Goal: Use online tool/utility: Utilize a website feature to perform a specific function

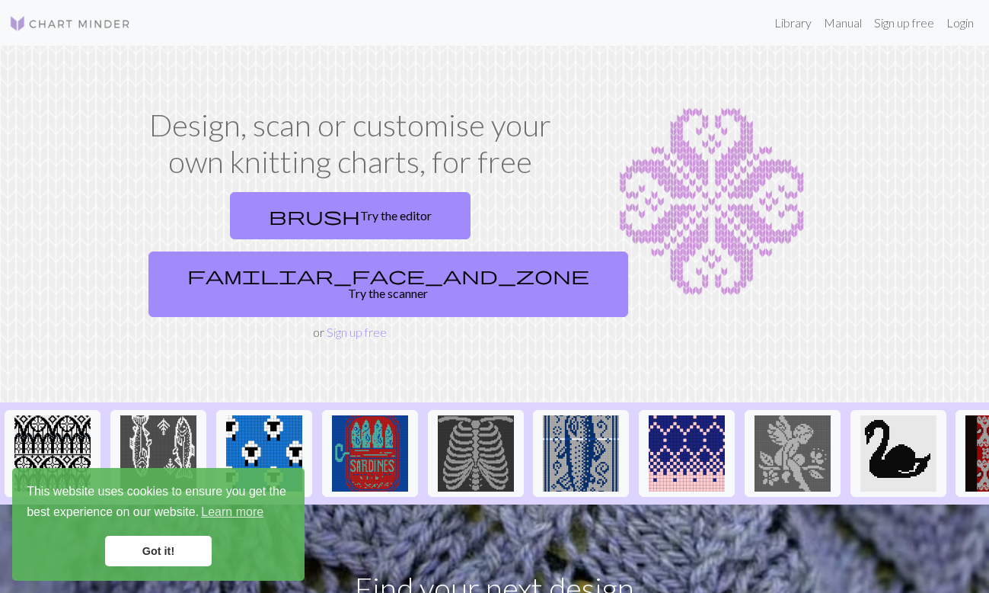
click at [181, 548] on link "Got it!" at bounding box center [158, 550] width 107 height 30
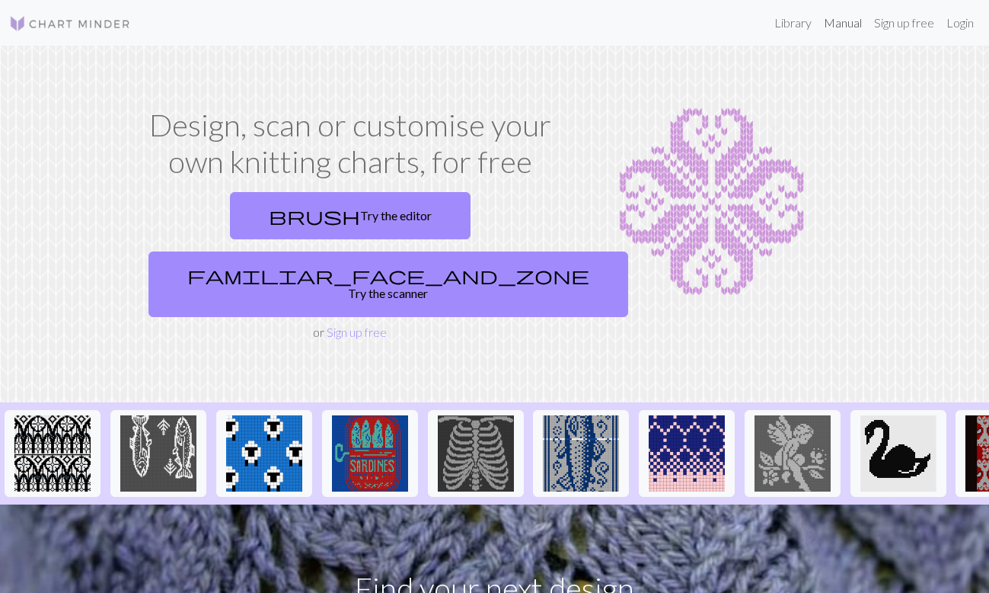
click at [847, 29] on link "Manual" at bounding box center [843, 23] width 50 height 30
click at [262, 207] on link "brush Try the editor" at bounding box center [350, 215] width 241 height 47
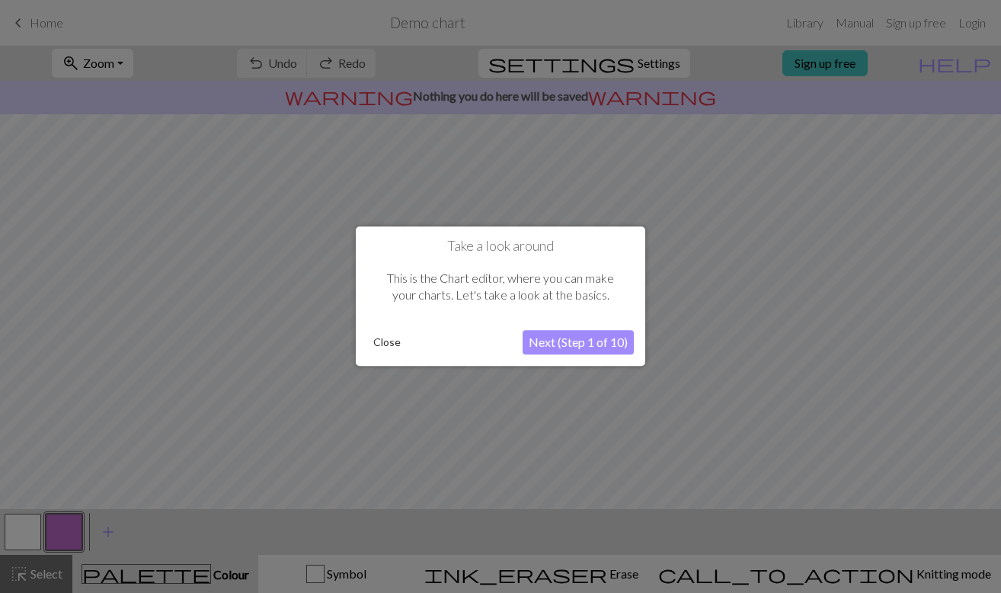
click at [552, 340] on button "Next (Step 1 of 10)" at bounding box center [578, 343] width 111 height 24
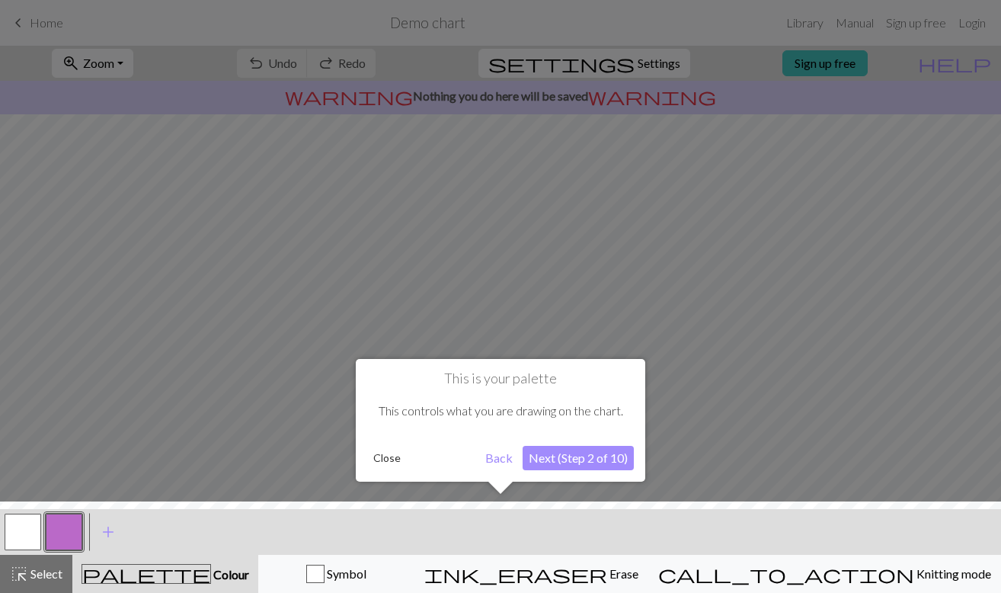
click at [565, 470] on div "This is your palette This controls what you are drawing on the chart. Close Bac…" at bounding box center [500, 420] width 289 height 123
click at [564, 465] on button "Next (Step 2 of 10)" at bounding box center [578, 458] width 111 height 24
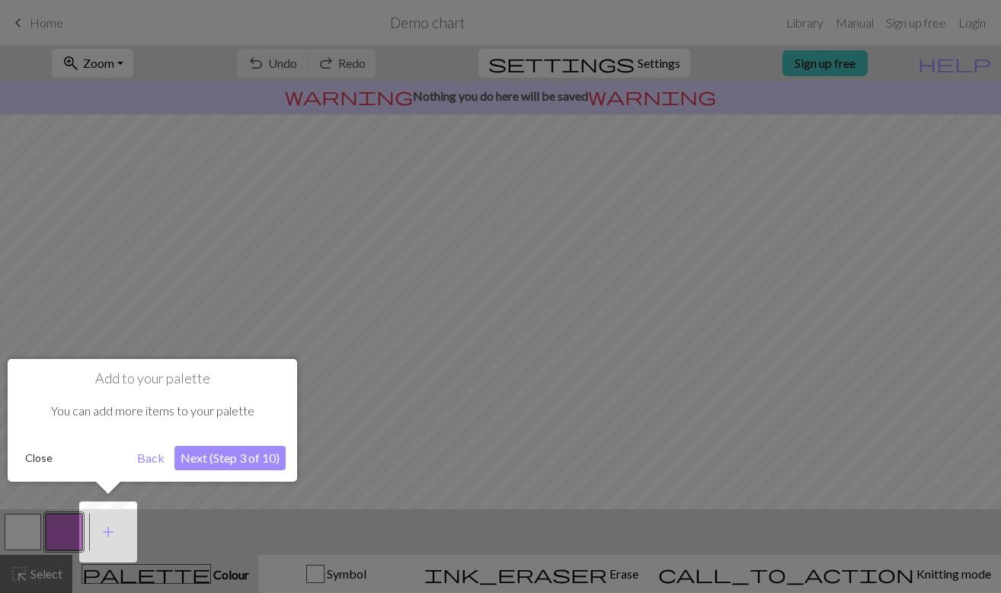
click at [219, 455] on button "Next (Step 3 of 10)" at bounding box center [229, 458] width 111 height 24
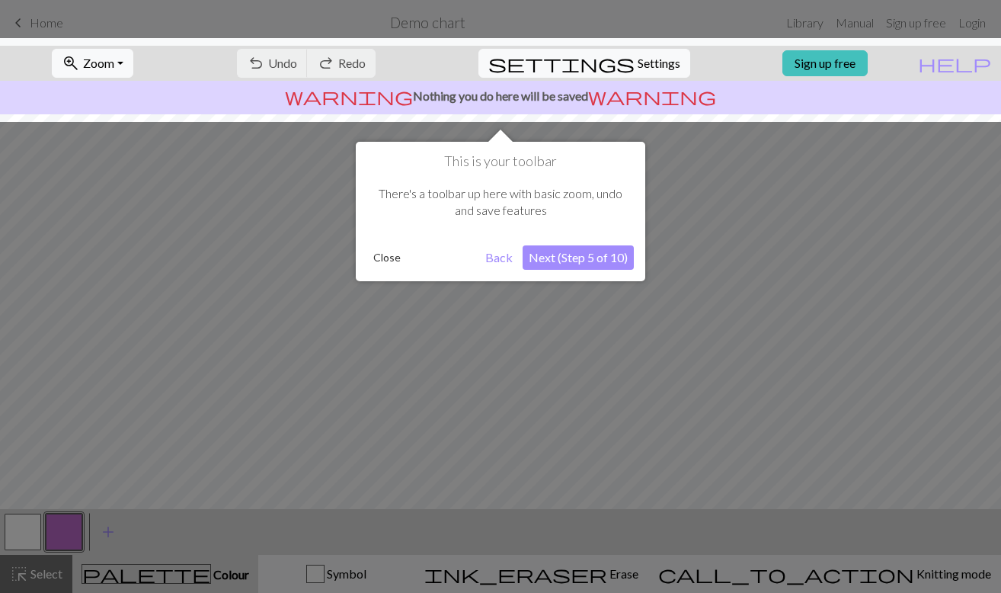
click at [544, 256] on button "Next (Step 5 of 10)" at bounding box center [578, 257] width 111 height 24
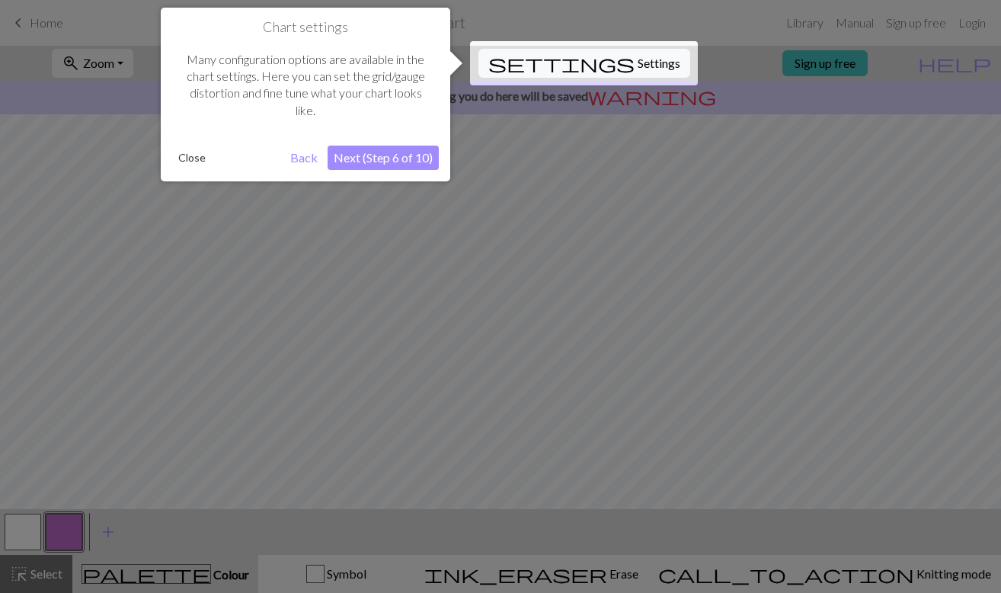
click at [417, 156] on button "Next (Step 6 of 10)" at bounding box center [383, 157] width 111 height 24
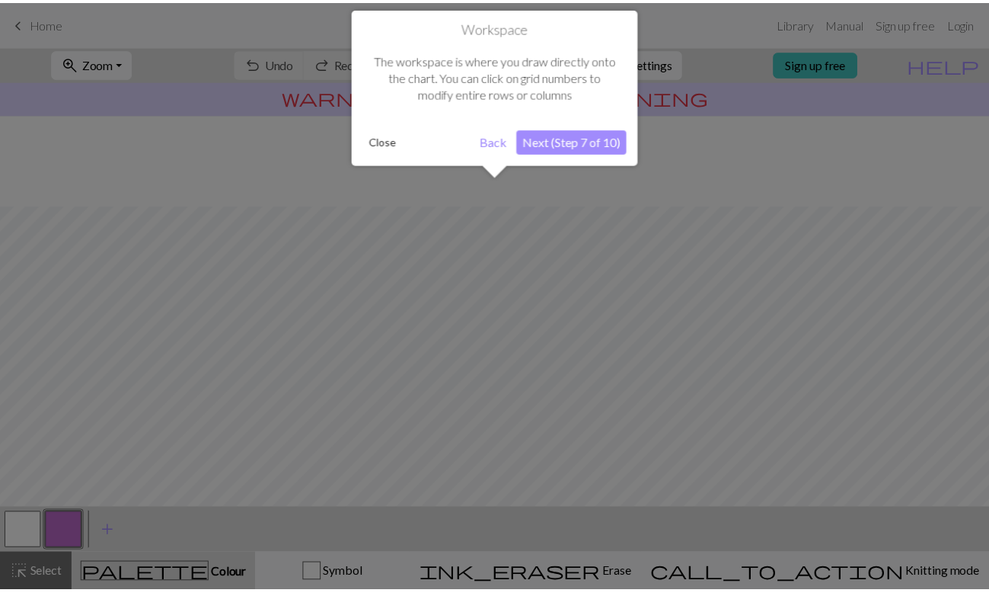
scroll to position [91, 0]
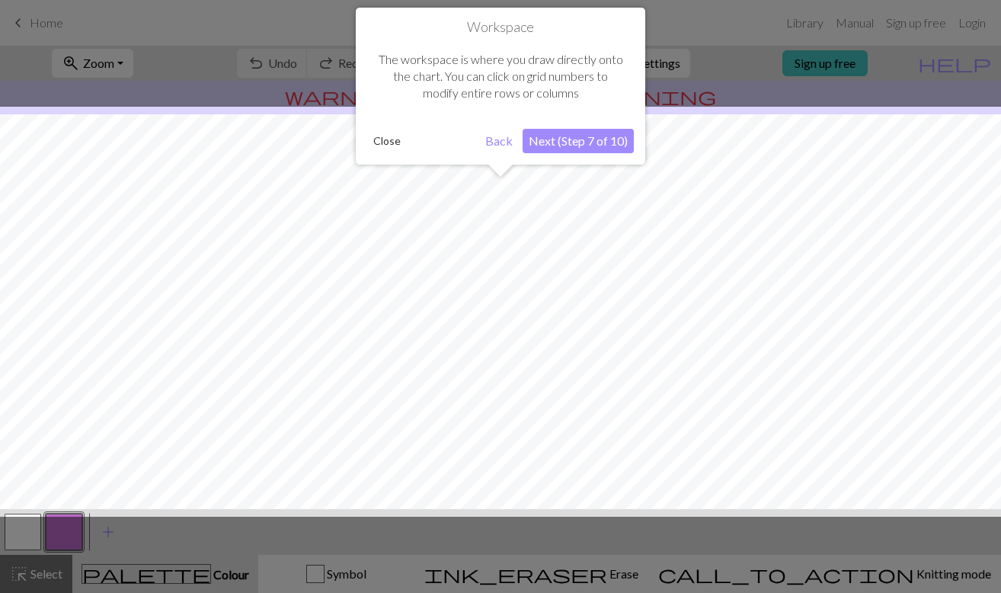
click at [557, 140] on button "Next (Step 7 of 10)" at bounding box center [578, 141] width 111 height 24
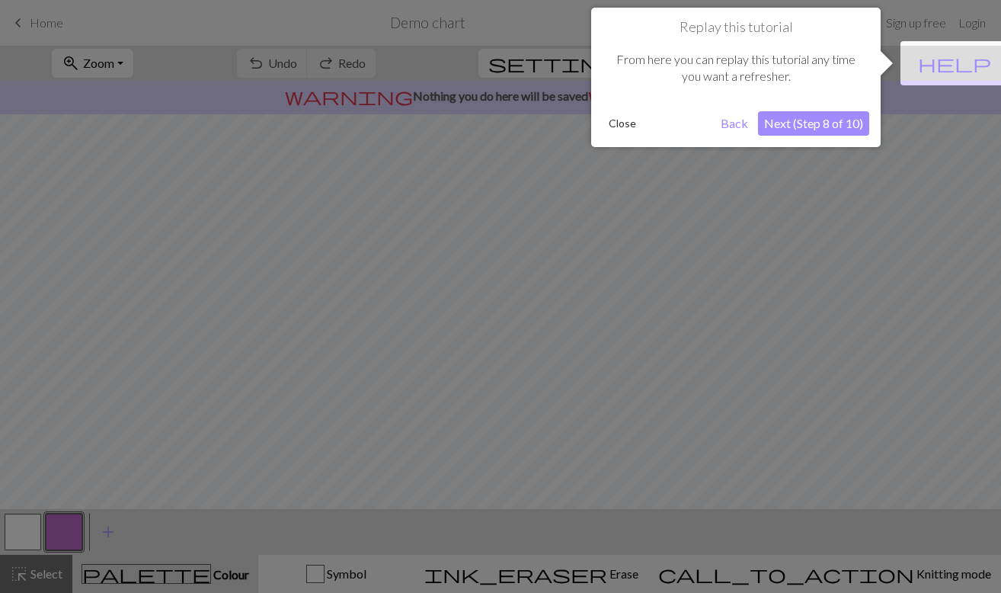
click at [769, 112] on button "Next (Step 8 of 10)" at bounding box center [813, 123] width 111 height 24
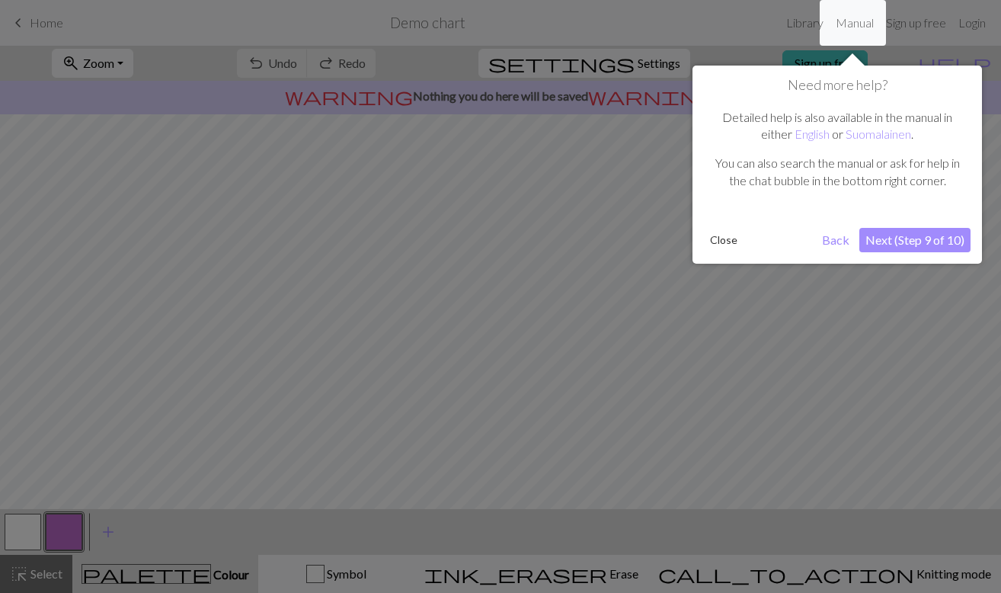
click at [884, 242] on button "Next (Step 9 of 10)" at bounding box center [914, 240] width 111 height 24
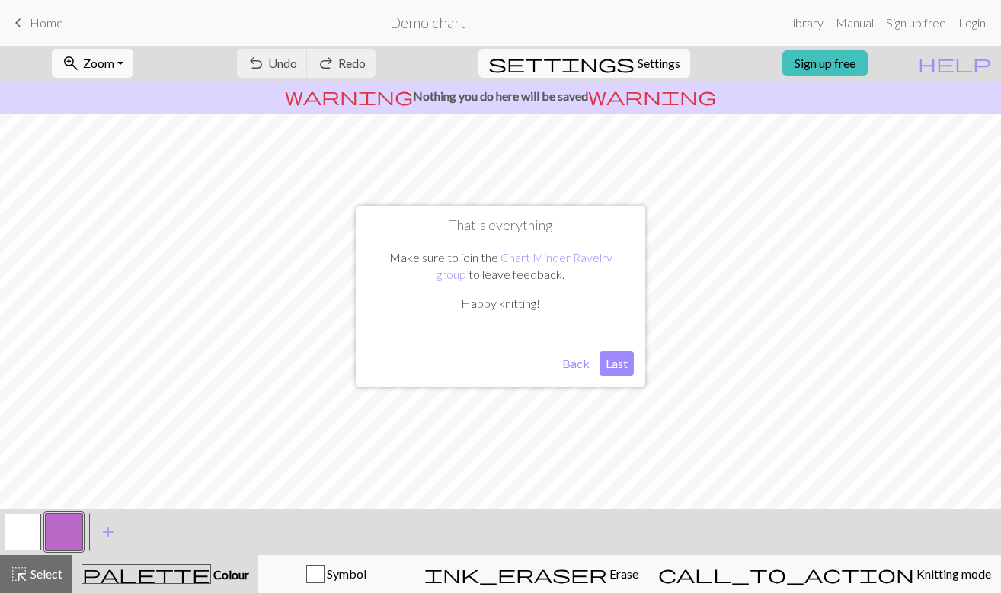
click at [604, 366] on button "Last" at bounding box center [616, 363] width 34 height 24
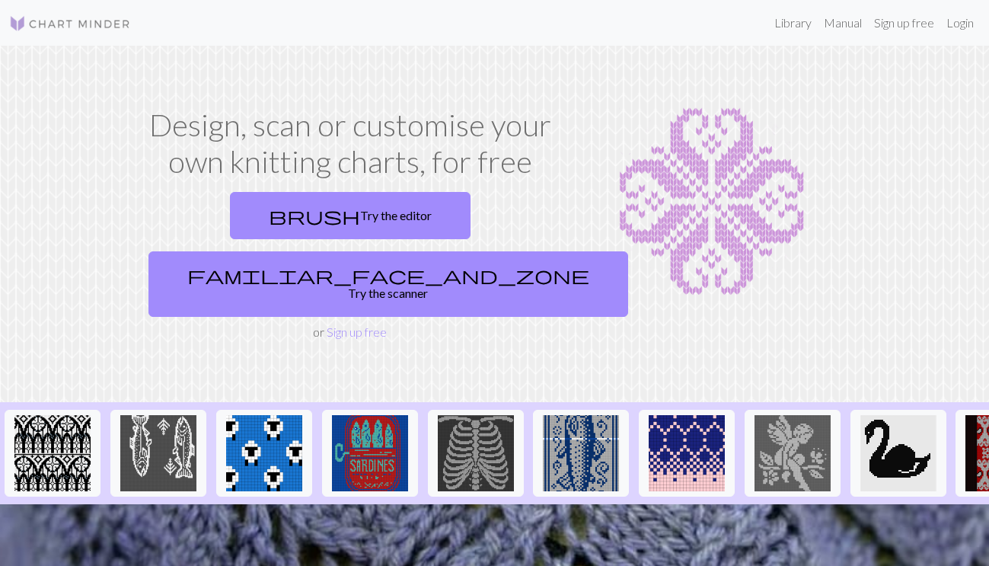
click at [554, 258] on link "familiar_face_and_zone Try the scanner" at bounding box center [389, 284] width 480 height 66
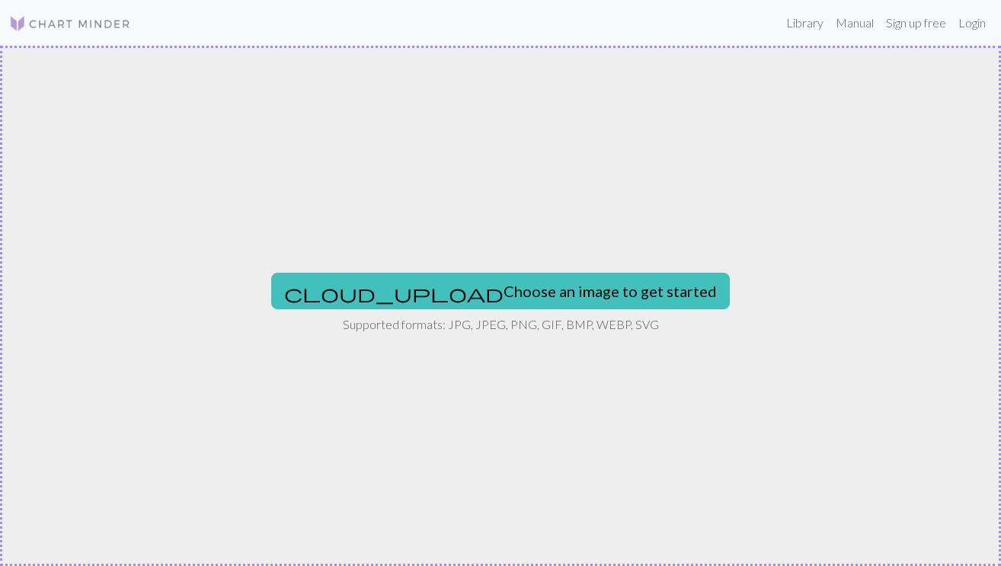
click at [560, 297] on button "cloud_upload Choose an image to get started" at bounding box center [500, 291] width 459 height 37
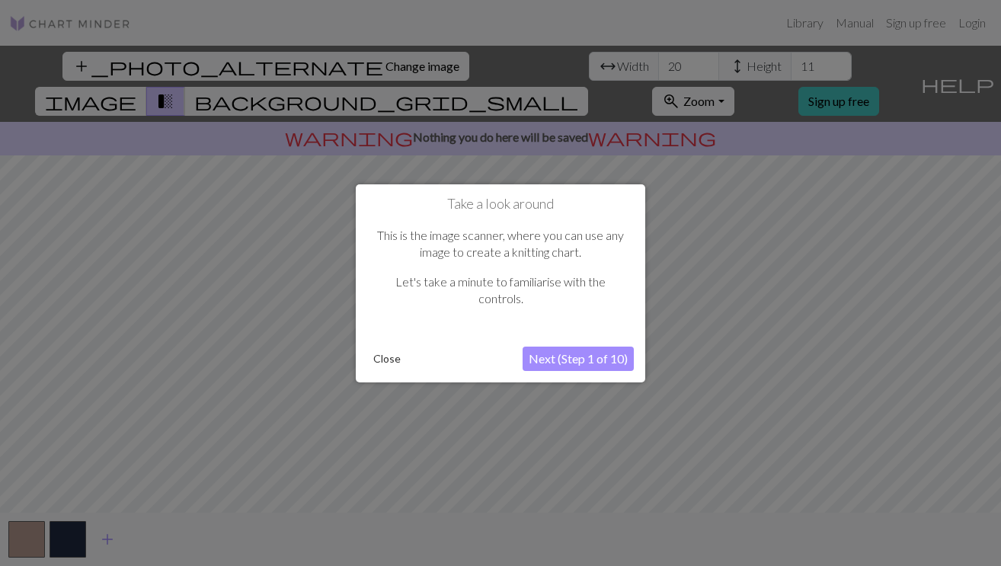
click at [582, 353] on button "Next (Step 1 of 10)" at bounding box center [578, 359] width 111 height 24
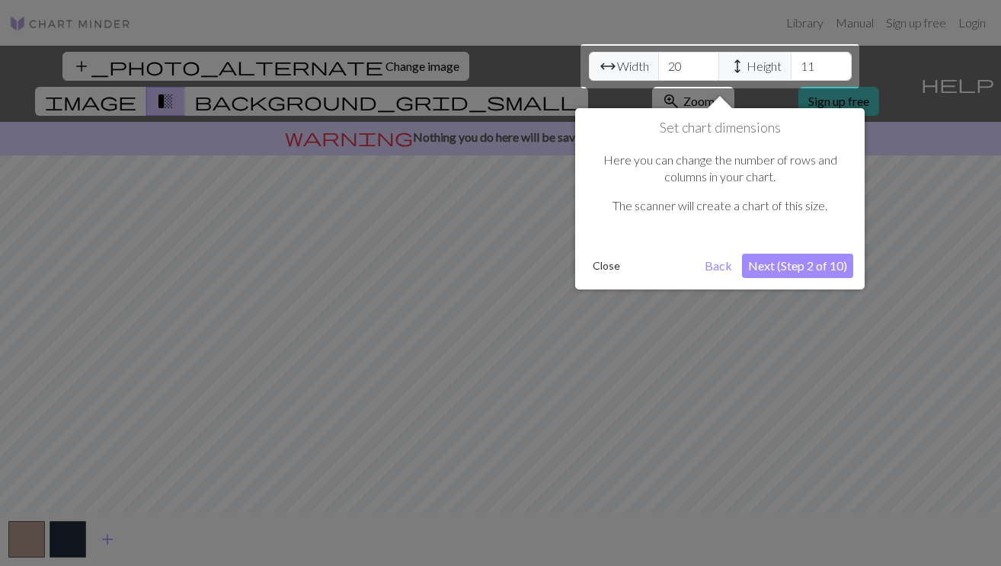
click at [790, 262] on button "Next (Step 2 of 10)" at bounding box center [797, 266] width 111 height 24
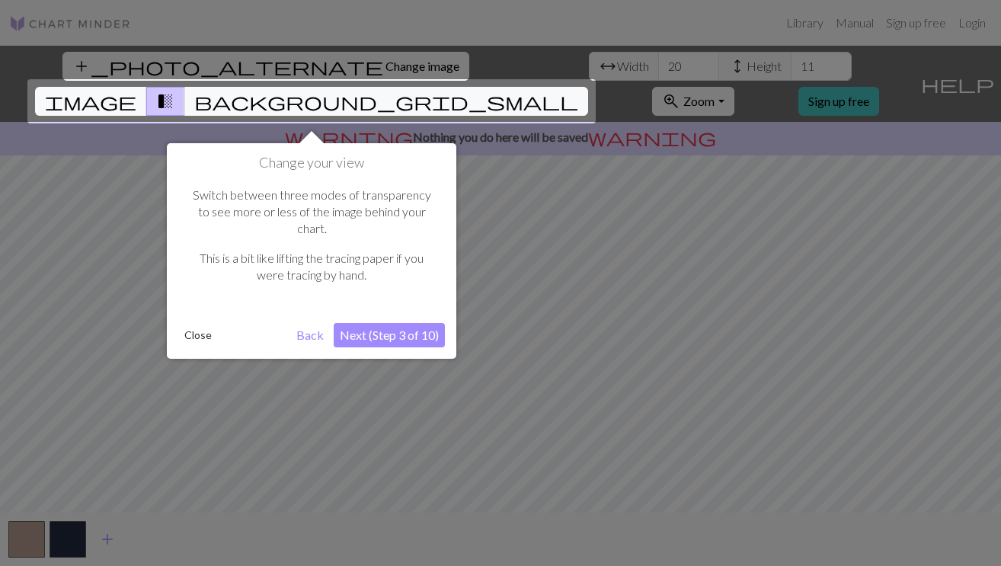
click at [305, 323] on button "Back" at bounding box center [310, 335] width 40 height 24
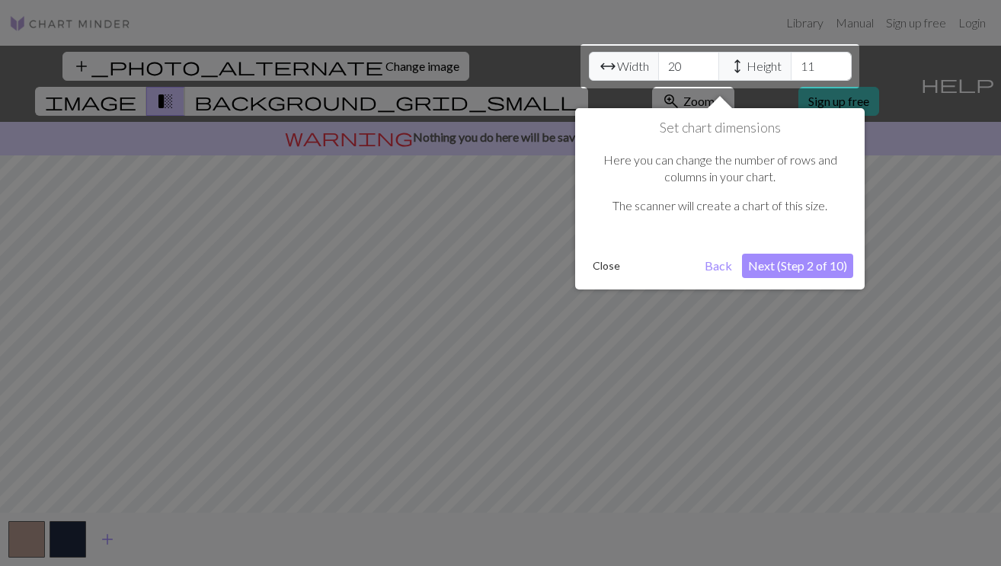
click at [609, 273] on button "Close" at bounding box center [607, 265] width 40 height 23
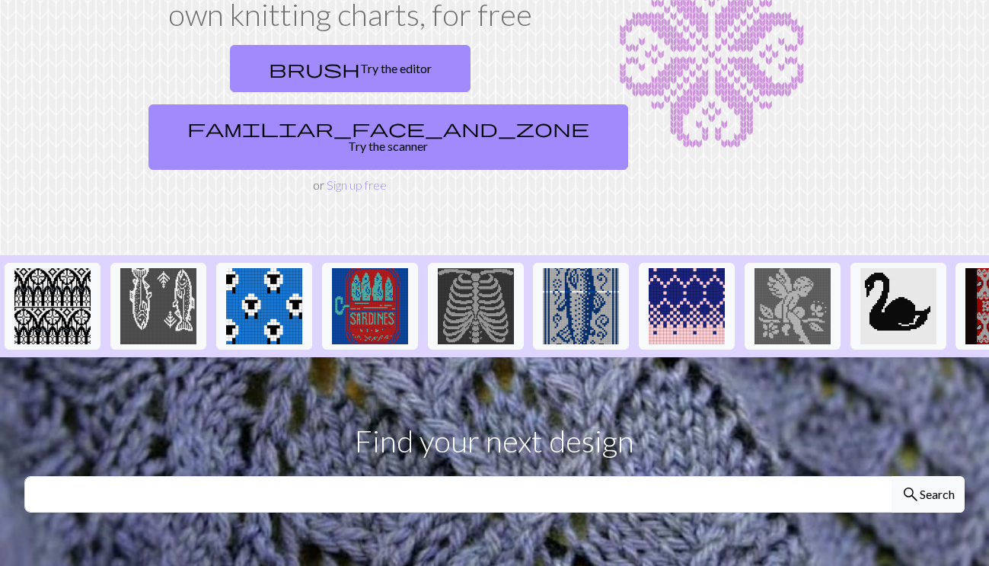
scroll to position [165, 0]
